Goal: Navigation & Orientation: Find specific page/section

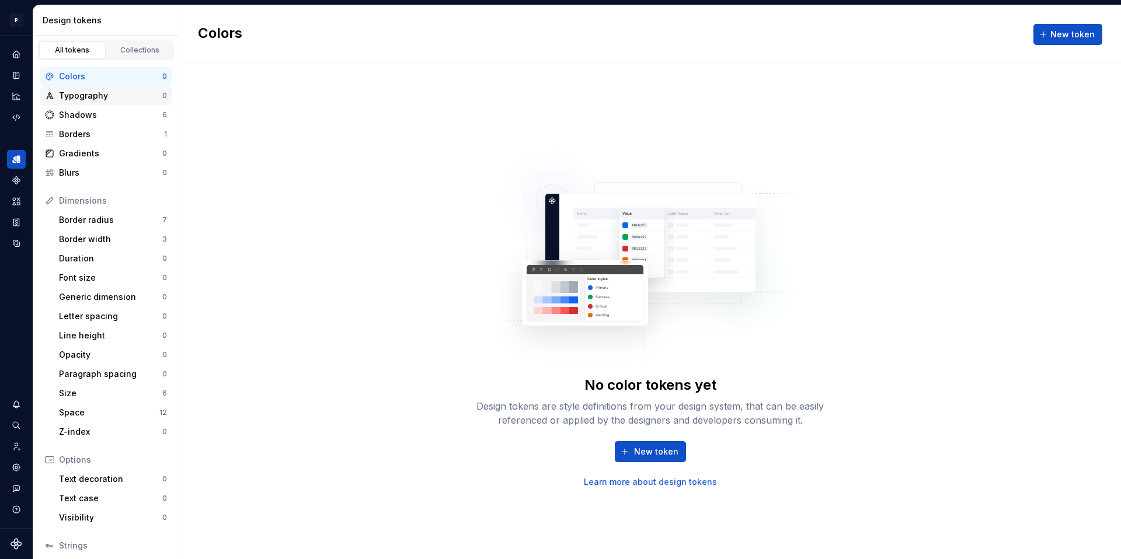
click at [122, 90] on div "Typography" at bounding box center [110, 96] width 103 height 12
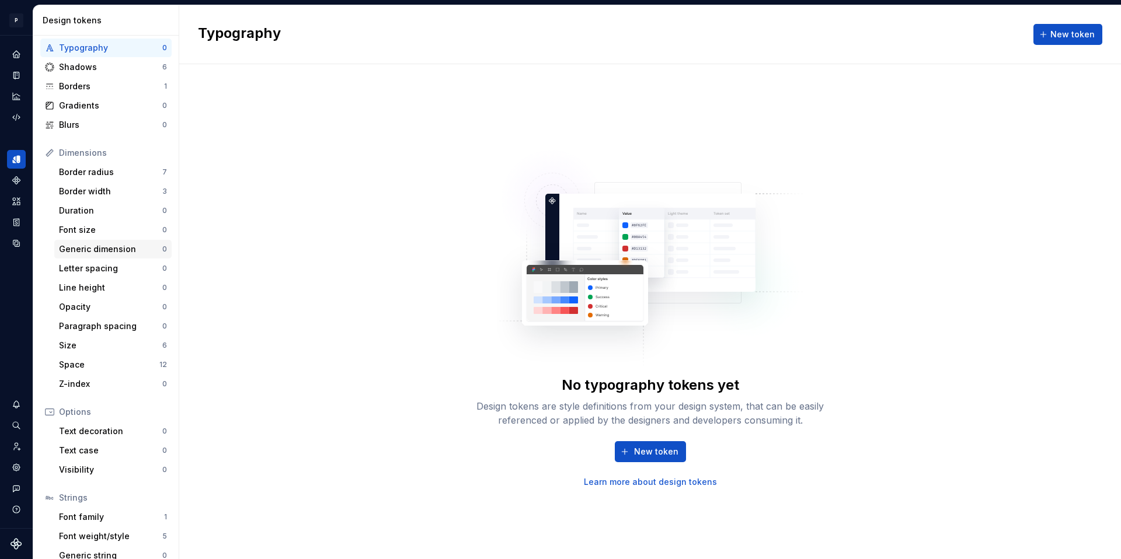
scroll to position [80, 0]
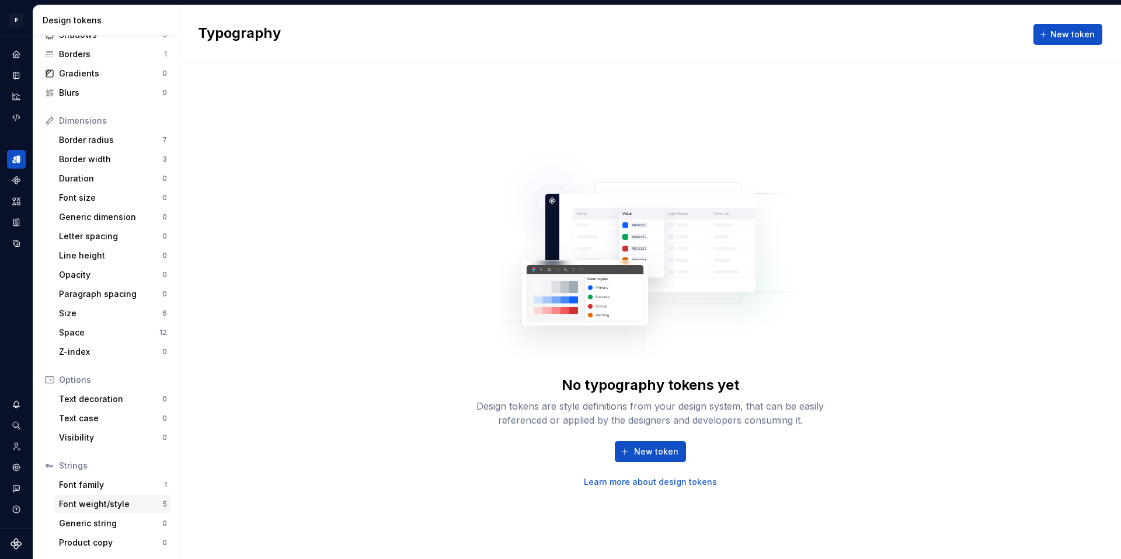
click at [100, 501] on div "Font weight/style" at bounding box center [110, 505] width 103 height 12
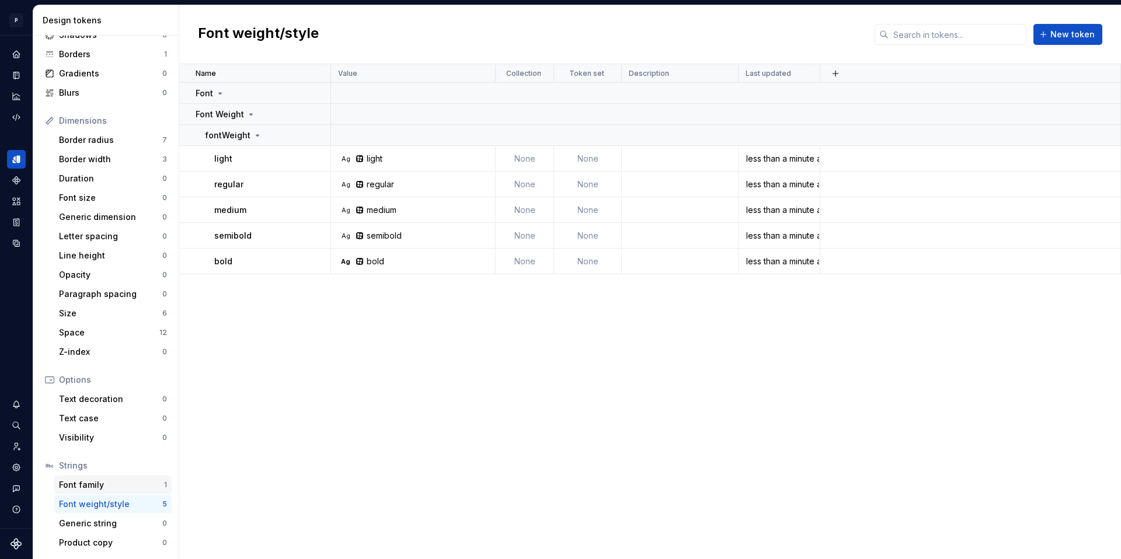
click at [99, 488] on div "Font family" at bounding box center [111, 485] width 105 height 12
